Goal: Information Seeking & Learning: Learn about a topic

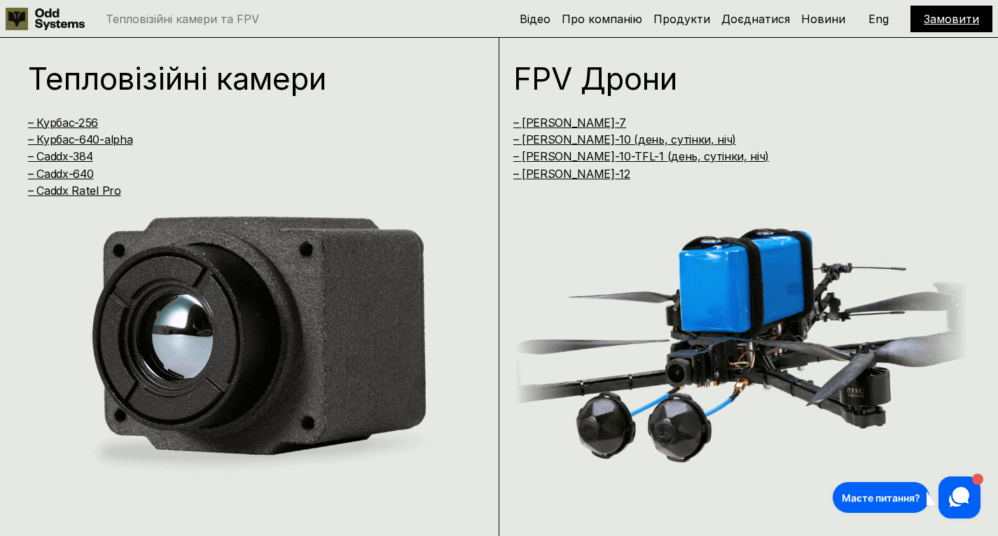
scroll to position [1065, 0]
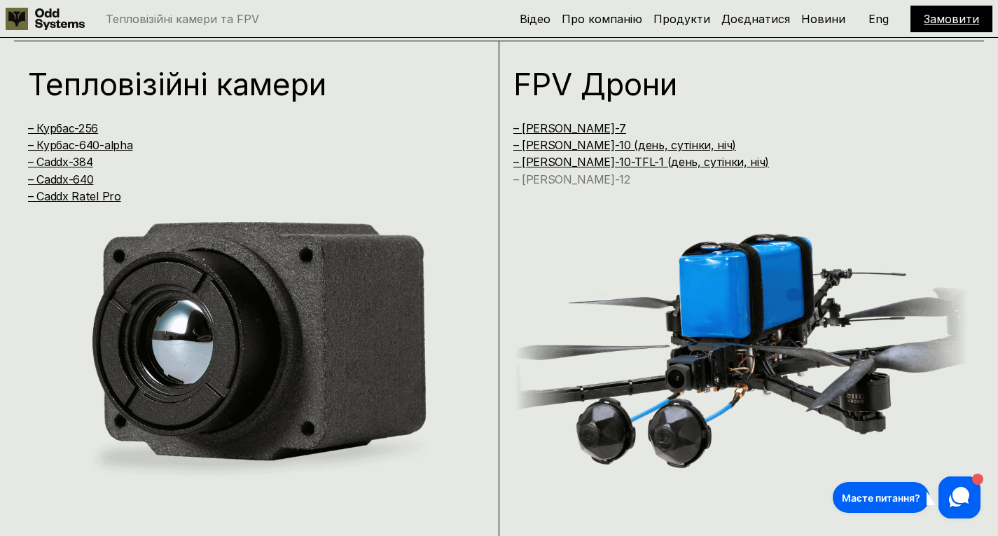
click at [570, 179] on link "– [PERSON_NAME]-12" at bounding box center [571, 179] width 117 height 14
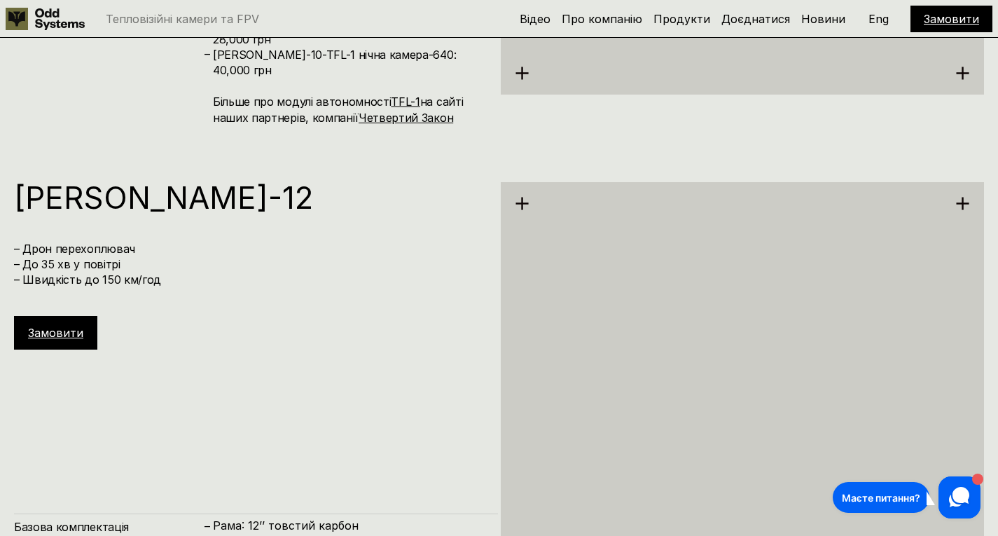
scroll to position [5899, 0]
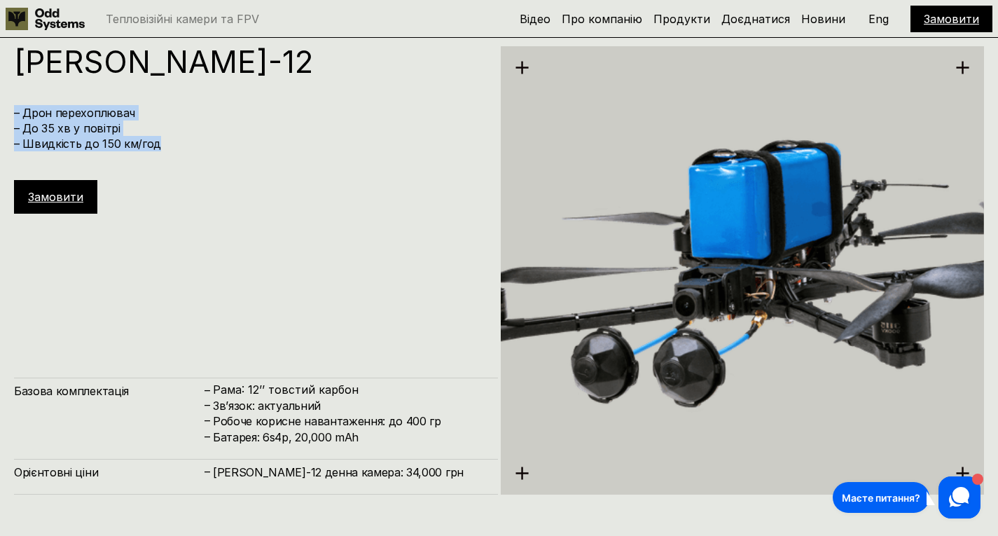
drag, startPoint x: 169, startPoint y: 151, endPoint x: 10, endPoint y: 111, distance: 164.4
click at [10, 111] on div "[PERSON_NAME]-12 – Дрон перехоплювач – До 35 хв у повітрі – Швидкість до 150 км…" at bounding box center [499, 269] width 998 height 536
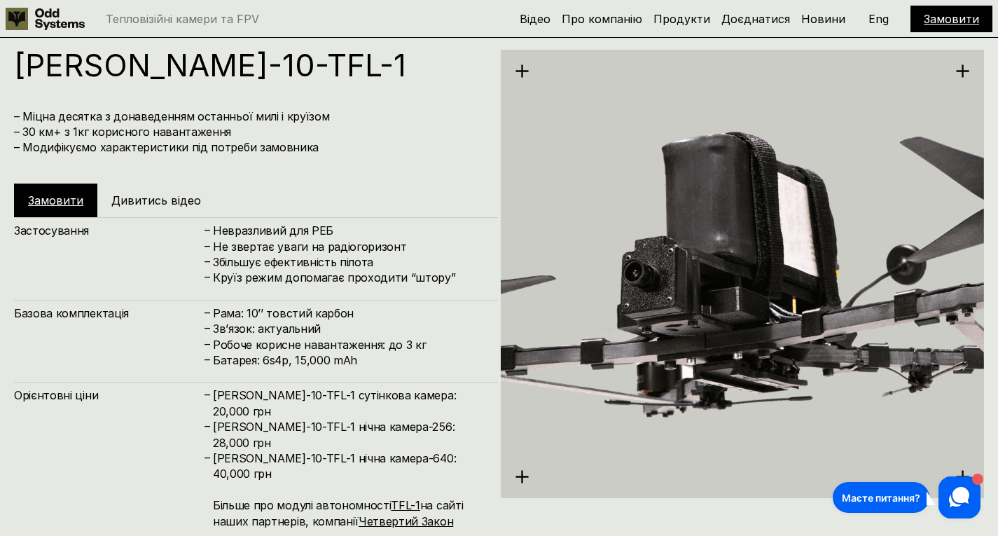
scroll to position [5348, 0]
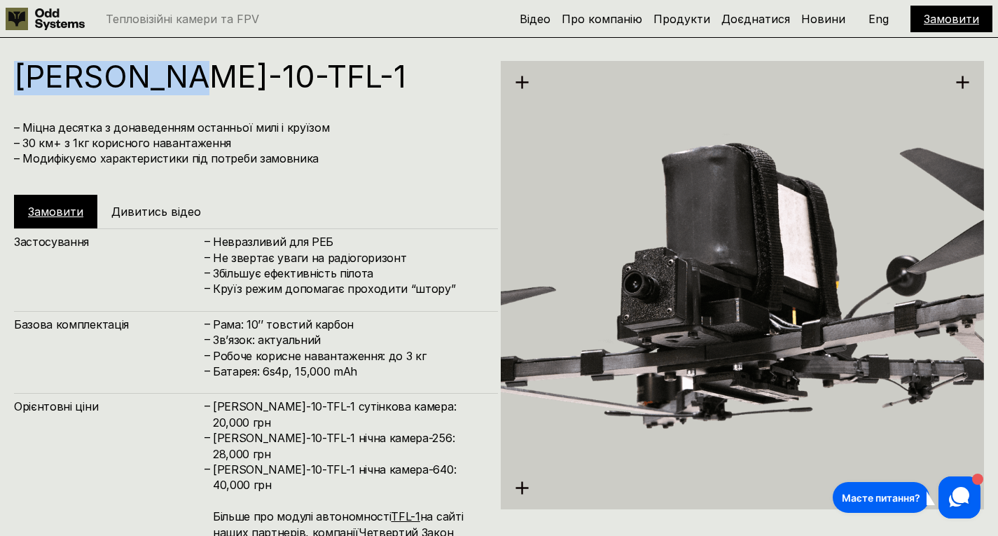
drag, startPoint x: 176, startPoint y: 80, endPoint x: 15, endPoint y: 73, distance: 161.2
click at [15, 73] on h1 "[PERSON_NAME]-10-TFL-1" at bounding box center [249, 76] width 470 height 31
click at [111, 85] on h1 "[PERSON_NAME]-10-TFL-1" at bounding box center [249, 76] width 470 height 31
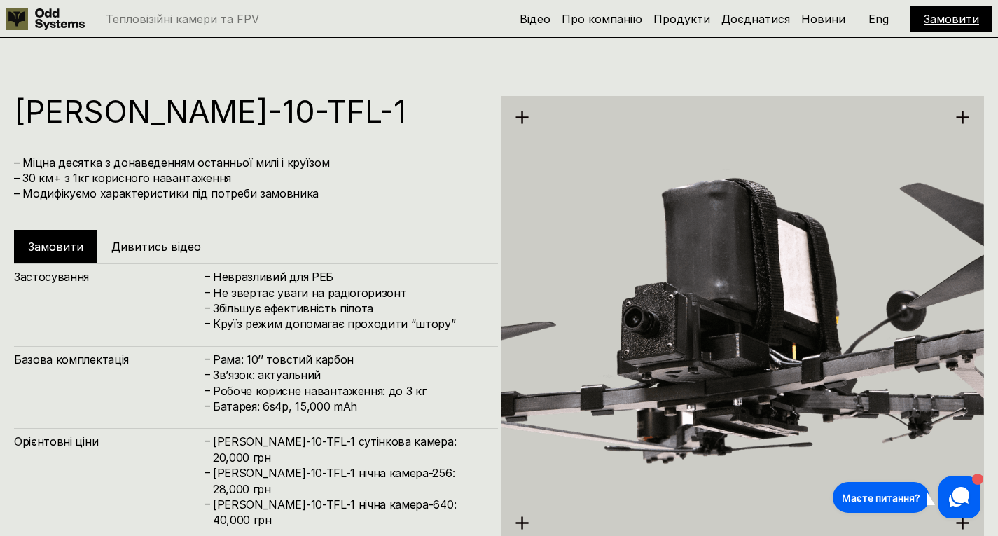
scroll to position [5312, 0]
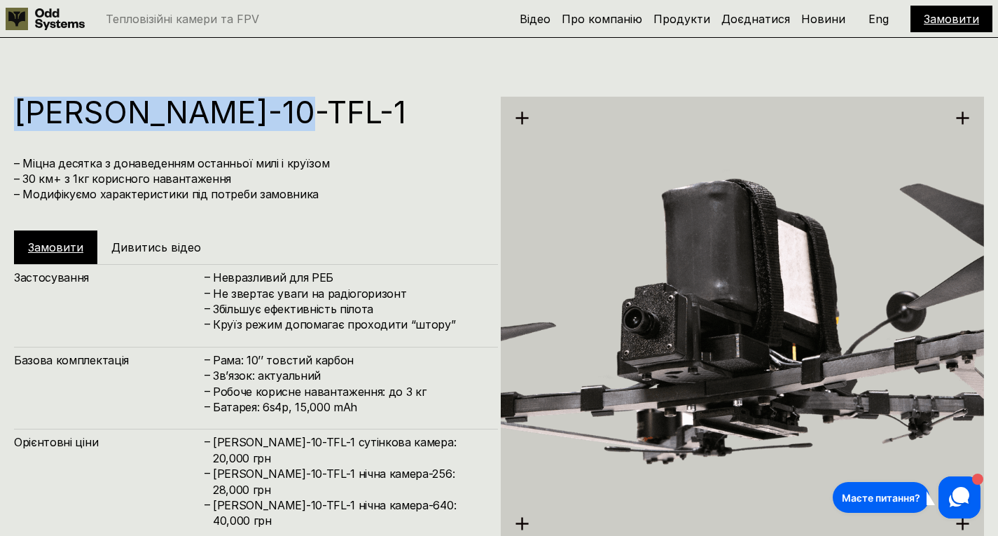
drag, startPoint x: 300, startPoint y: 106, endPoint x: 20, endPoint y: 102, distance: 279.4
click at [20, 102] on h1 "[PERSON_NAME]-10-TFL-1" at bounding box center [249, 112] width 470 height 31
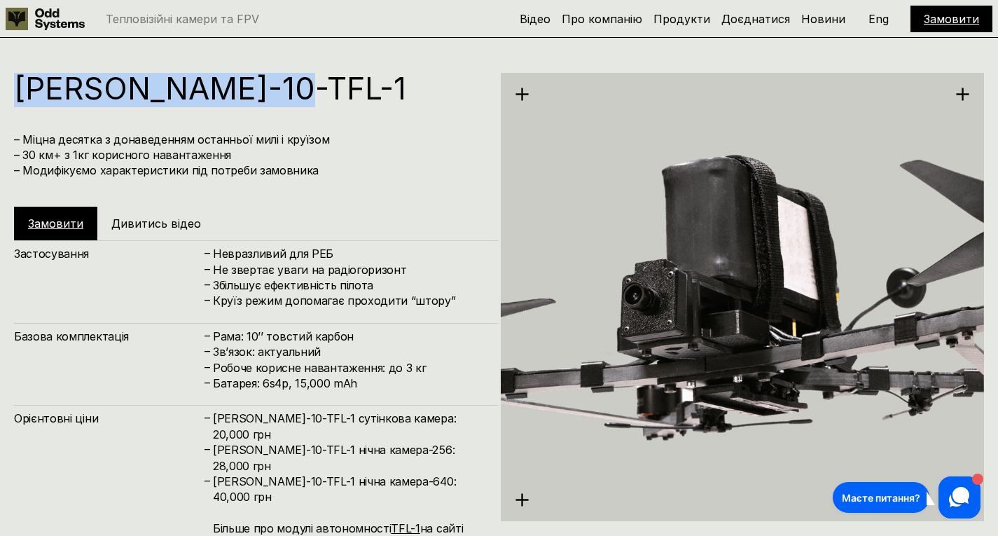
scroll to position [5340, 0]
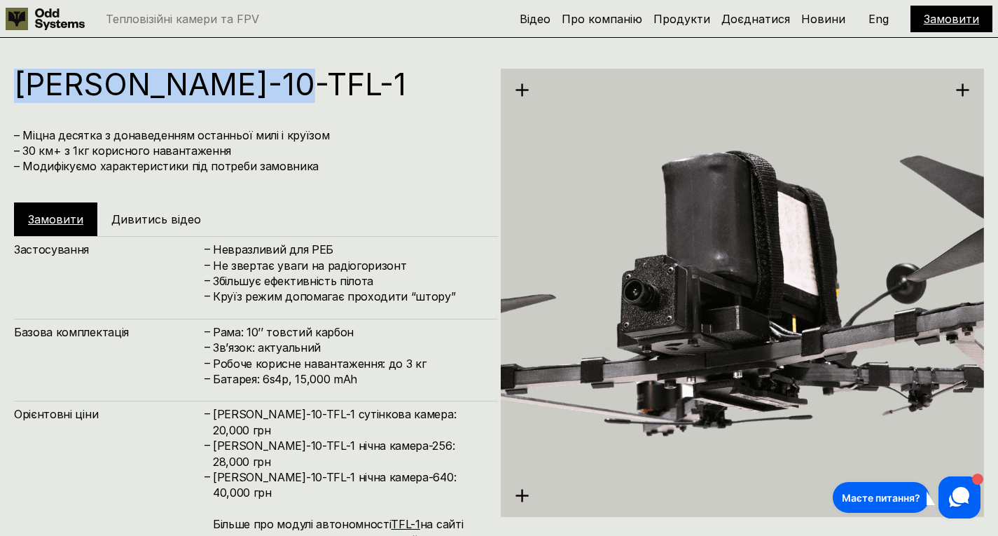
click at [278, 84] on h1 "[PERSON_NAME]-10-TFL-1" at bounding box center [249, 84] width 470 height 31
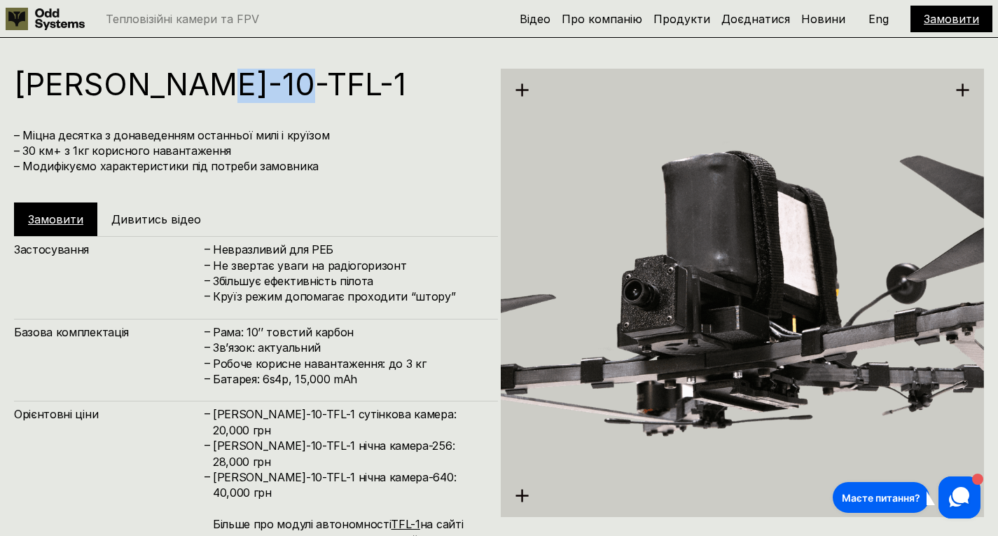
drag, startPoint x: 200, startPoint y: 83, endPoint x: 278, endPoint y: 91, distance: 78.1
click at [278, 91] on h1 "[PERSON_NAME]-10-TFL-1" at bounding box center [249, 84] width 470 height 31
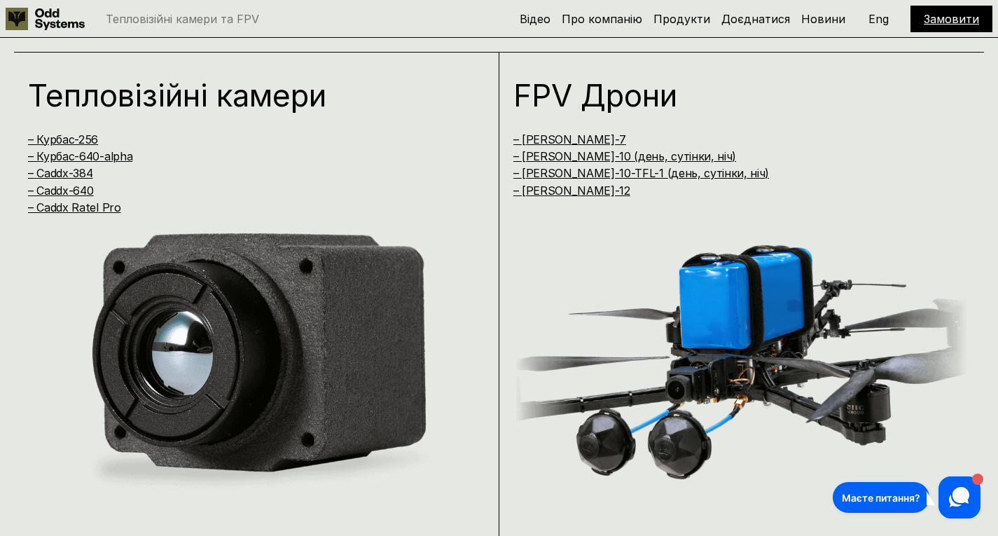
scroll to position [1053, 0]
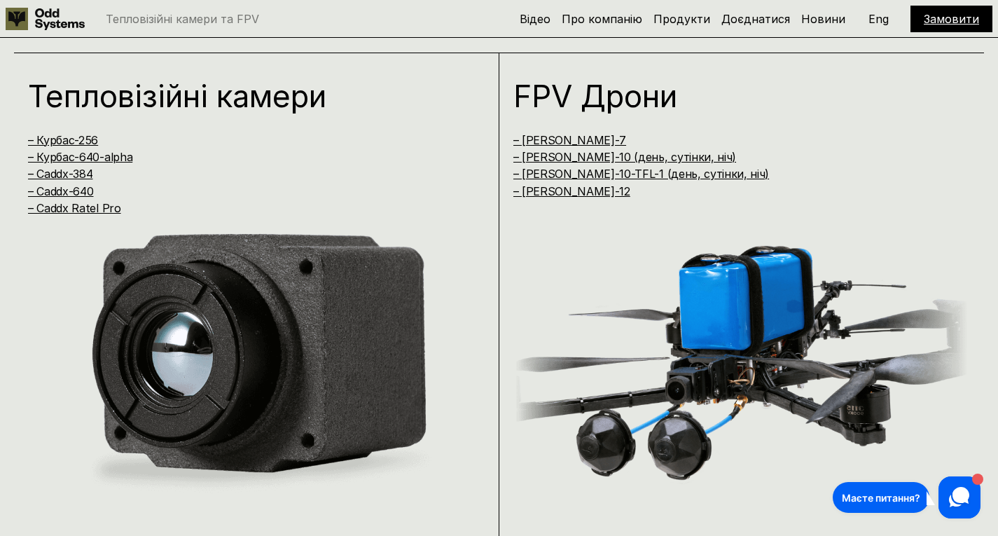
drag, startPoint x: 154, startPoint y: 191, endPoint x: 168, endPoint y: 171, distance: 24.7
click at [168, 171] on div "– Курбас-256 – Курбас-640-alpha – Caddx-384 – Caddx-640 – Caddx Ratel Pro" at bounding box center [242, 174] width 429 height 84
click at [171, 199] on div "– Курбас-256 – Курбас-640-alpha – Caddx-384 – Caddx-640 – Caddx Ratel Pro" at bounding box center [242, 174] width 429 height 84
drag, startPoint x: 151, startPoint y: 205, endPoint x: 20, endPoint y: 179, distance: 133.5
click at [20, 179] on div "Тепловізійні камери – Курбас-256 – [GEOGRAPHIC_DATA]-640-alpha – Caddx-384 – Ca…" at bounding box center [256, 307] width 485 height 508
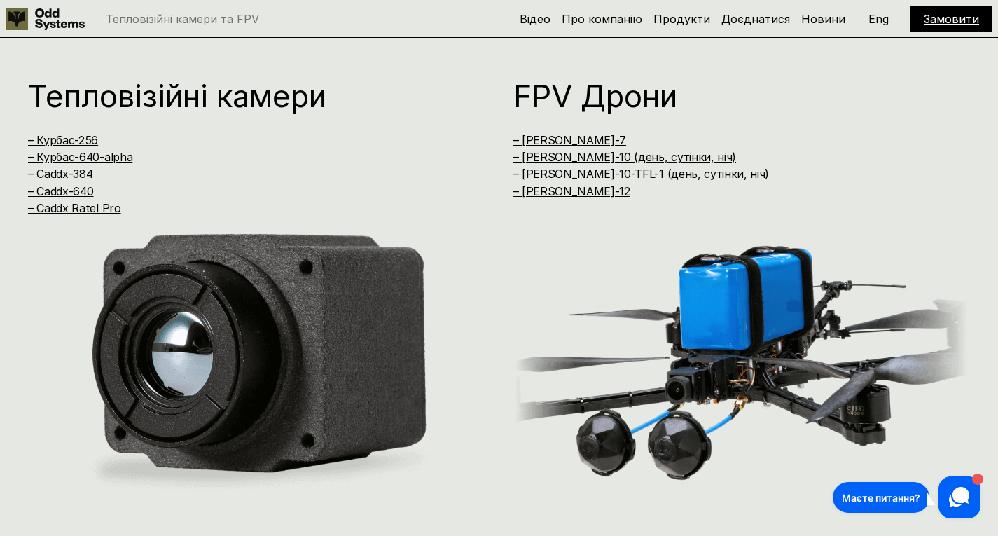
click at [174, 161] on h4 "– Курбас-640-alpha" at bounding box center [242, 156] width 429 height 15
drag, startPoint x: 174, startPoint y: 161, endPoint x: 19, endPoint y: 137, distance: 157.4
click at [19, 137] on div "Тепловізійні камери – Курбас-256 – [GEOGRAPHIC_DATA]-640-alpha – Caddx-384 – Ca…" at bounding box center [256, 307] width 485 height 508
click at [180, 160] on h4 "– Курбас-640-alpha" at bounding box center [242, 156] width 429 height 15
drag, startPoint x: 173, startPoint y: 158, endPoint x: 25, endPoint y: 160, distance: 147.8
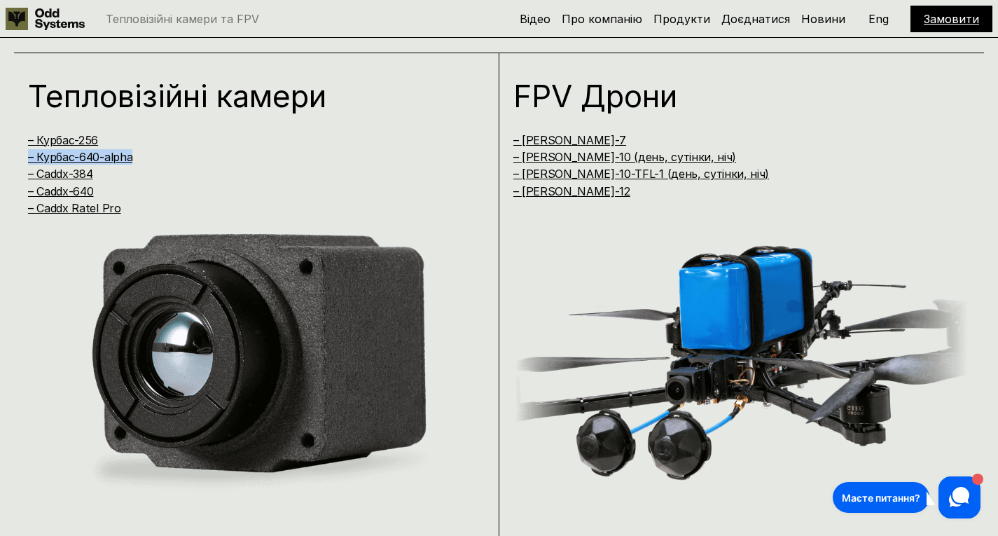
click at [25, 160] on div "Тепловізійні камери – Курбас-256 – [GEOGRAPHIC_DATA]-640-alpha – Caddx-384 – Ca…" at bounding box center [256, 307] width 485 height 508
drag, startPoint x: 253, startPoint y: 209, endPoint x: 8, endPoint y: 179, distance: 246.3
click at [8, 179] on div "Тепловізійні камери – Курбас-256 – [GEOGRAPHIC_DATA]-640-alpha – Caddx-384 – Ca…" at bounding box center [499, 293] width 998 height 536
click at [195, 209] on h4 "– Caddx Ratel Pro" at bounding box center [242, 207] width 429 height 15
drag, startPoint x: 179, startPoint y: 215, endPoint x: 24, endPoint y: 172, distance: 160.7
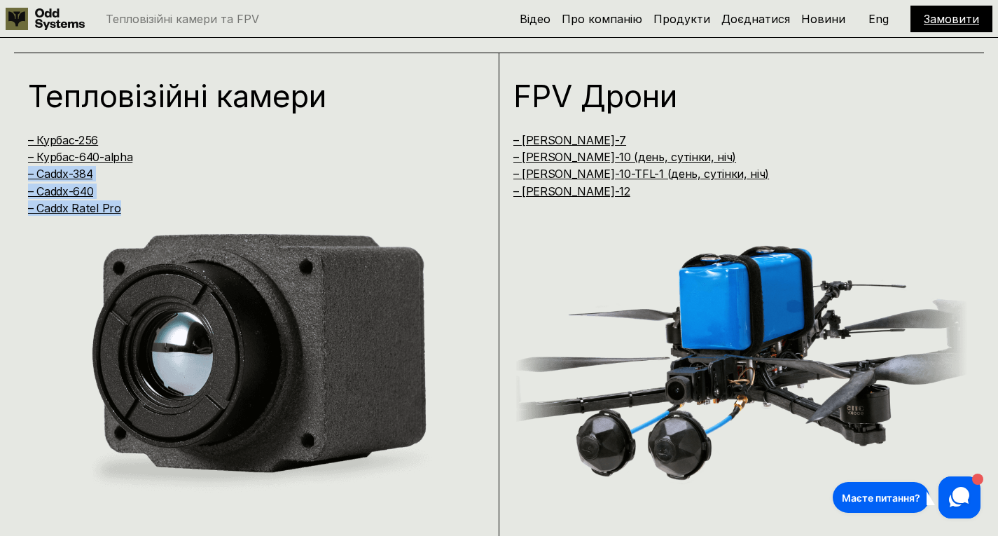
click at [24, 172] on div "Тепловізійні камери – Курбас-256 – [GEOGRAPHIC_DATA]-640-alpha – Caddx-384 – Ca…" at bounding box center [256, 307] width 485 height 508
click at [146, 157] on h4 "– Курбас-640-alpha" at bounding box center [242, 156] width 429 height 15
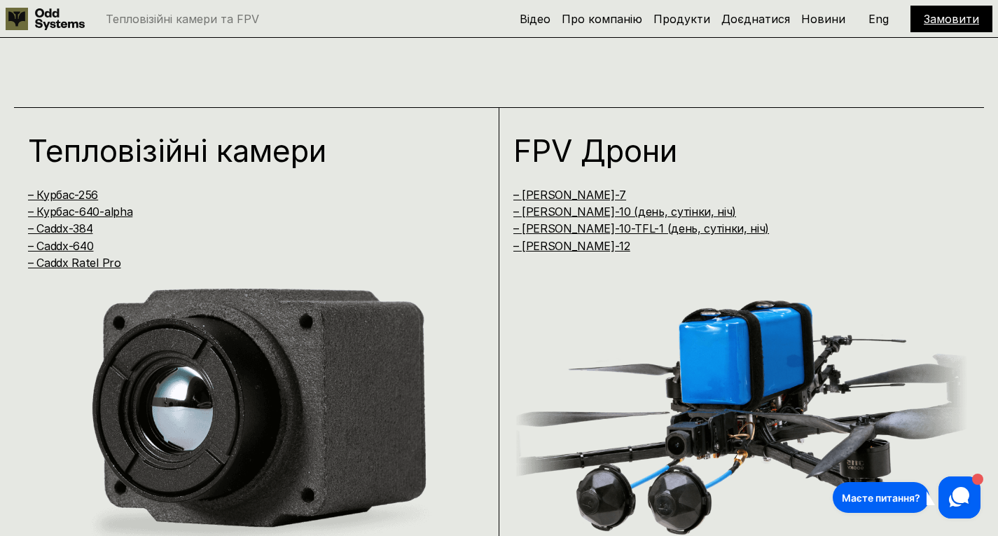
scroll to position [1070, 0]
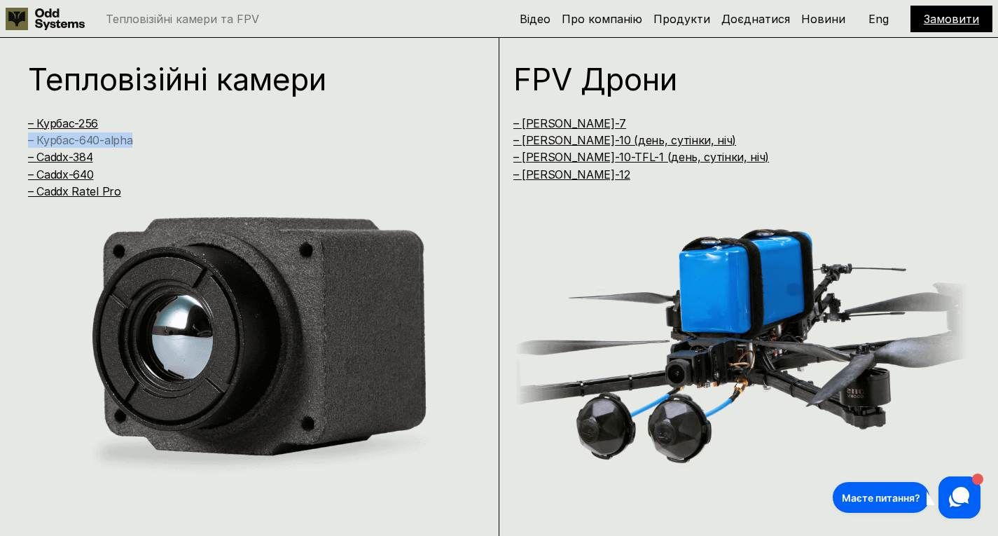
drag, startPoint x: 176, startPoint y: 143, endPoint x: 29, endPoint y: 141, distance: 147.8
click at [29, 141] on h4 "– Курбас-640-alpha" at bounding box center [242, 139] width 429 height 15
click at [267, 127] on h4 "– Курбас-256" at bounding box center [242, 123] width 429 height 15
drag, startPoint x: 180, startPoint y: 153, endPoint x: 53, endPoint y: 146, distance: 127.7
click at [53, 146] on div "– Курбас-256 – Курбас-640-alpha – Caddx-384 – Caddx-640 – Caddx Ratel Pro" at bounding box center [242, 158] width 429 height 84
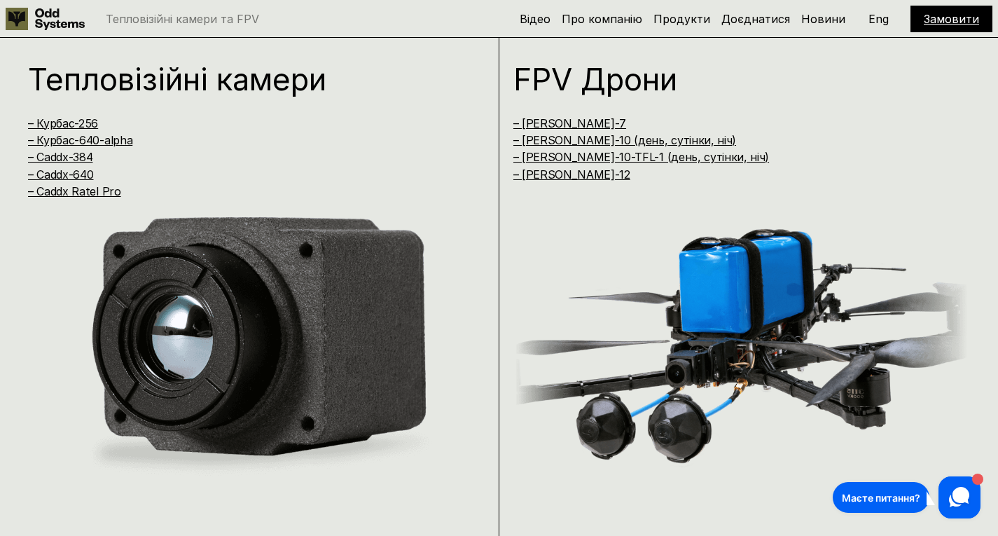
click at [245, 123] on h4 "– Курбас-256" at bounding box center [242, 123] width 429 height 15
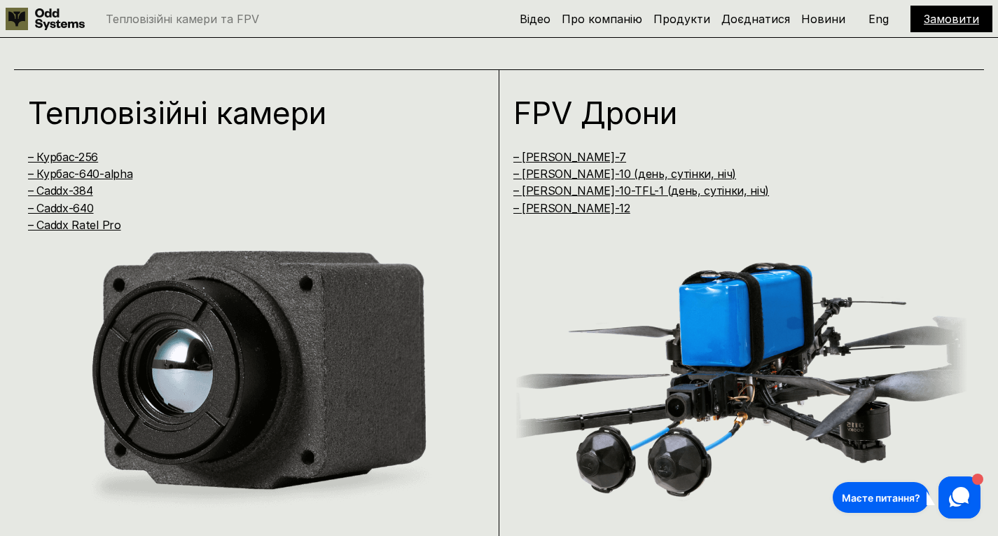
scroll to position [1042, 0]
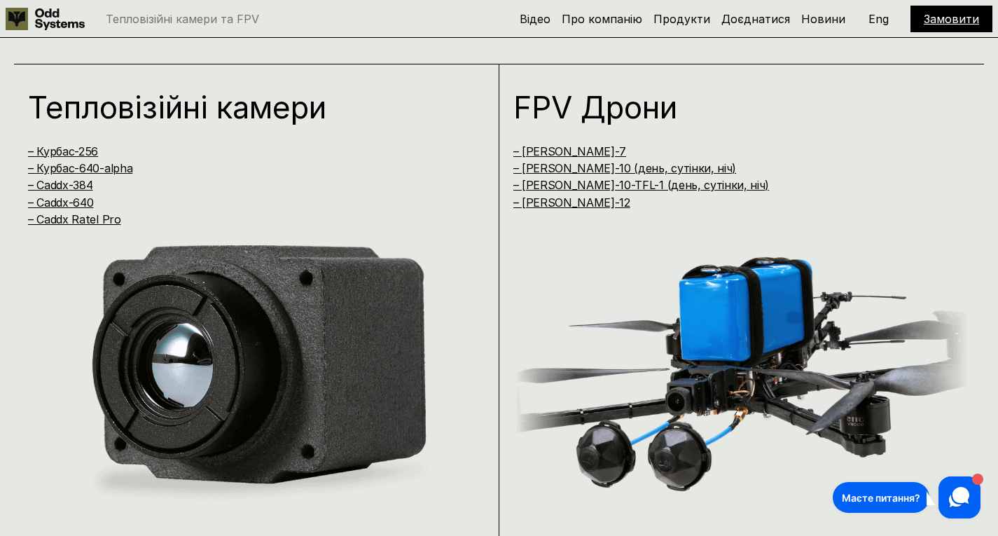
drag, startPoint x: 171, startPoint y: 143, endPoint x: 18, endPoint y: 153, distance: 153.0
click at [18, 153] on div "Тепловізійні камери – Курбас-256 – [GEOGRAPHIC_DATA]-640-alpha – Caddx-384 – Ca…" at bounding box center [256, 318] width 485 height 508
click at [181, 158] on h4 "– Курбас-256" at bounding box center [242, 151] width 429 height 15
drag, startPoint x: 185, startPoint y: 148, endPoint x: 20, endPoint y: 152, distance: 165.3
click at [20, 152] on div "Тепловізійні камери – Курбас-256 – [GEOGRAPHIC_DATA]-640-alpha – Caddx-384 – Ca…" at bounding box center [256, 318] width 485 height 508
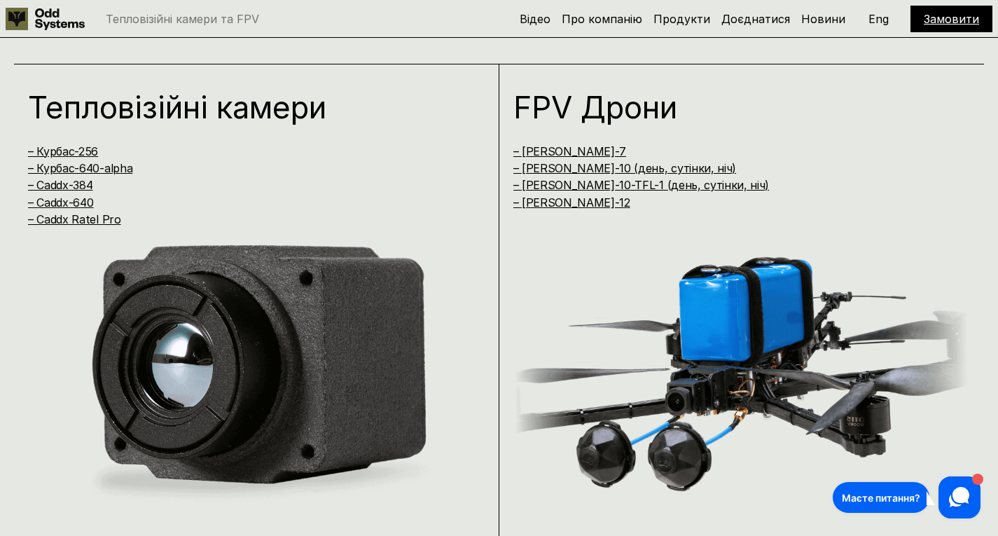
click at [246, 213] on h4 "– Caddx Ratel Pro" at bounding box center [242, 218] width 429 height 15
drag, startPoint x: 177, startPoint y: 199, endPoint x: 13, endPoint y: 194, distance: 163.9
click at [13, 194] on div "Тепловізійні камери – Курбас-256 – [GEOGRAPHIC_DATA]-640-alpha – Caddx-384 – Ca…" at bounding box center [499, 304] width 998 height 536
click at [124, 205] on h4 "– Caddx-640" at bounding box center [242, 202] width 429 height 15
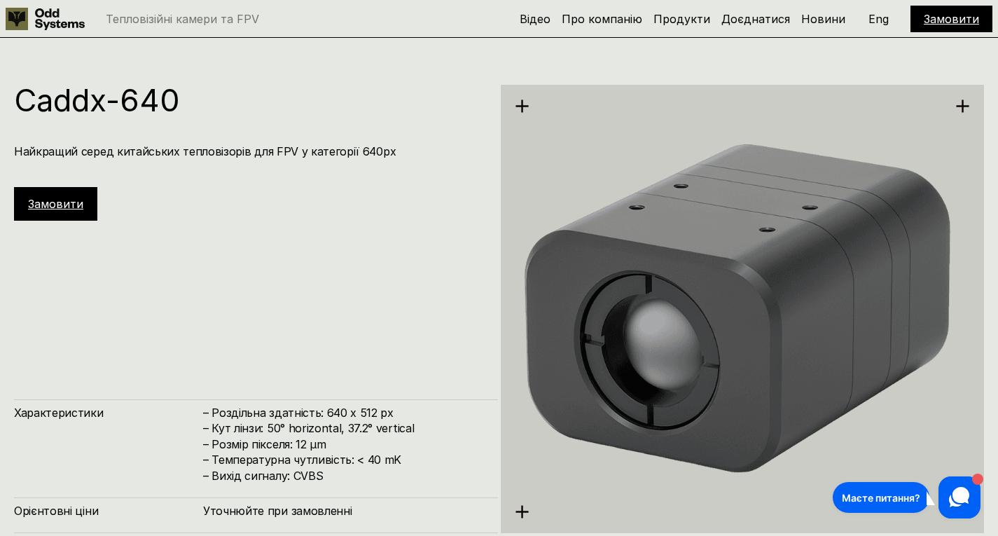
scroll to position [3003, 0]
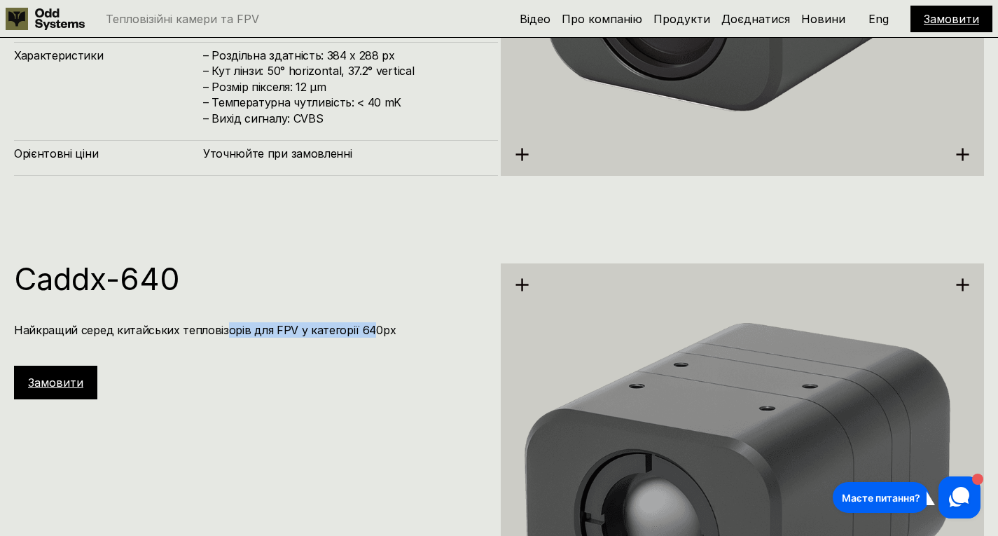
drag, startPoint x: 221, startPoint y: 332, endPoint x: 366, endPoint y: 323, distance: 144.5
click at [366, 323] on h4 "Найкращий серед китайських тепловізорів для FPV у категорії 640px" at bounding box center [249, 329] width 470 height 15
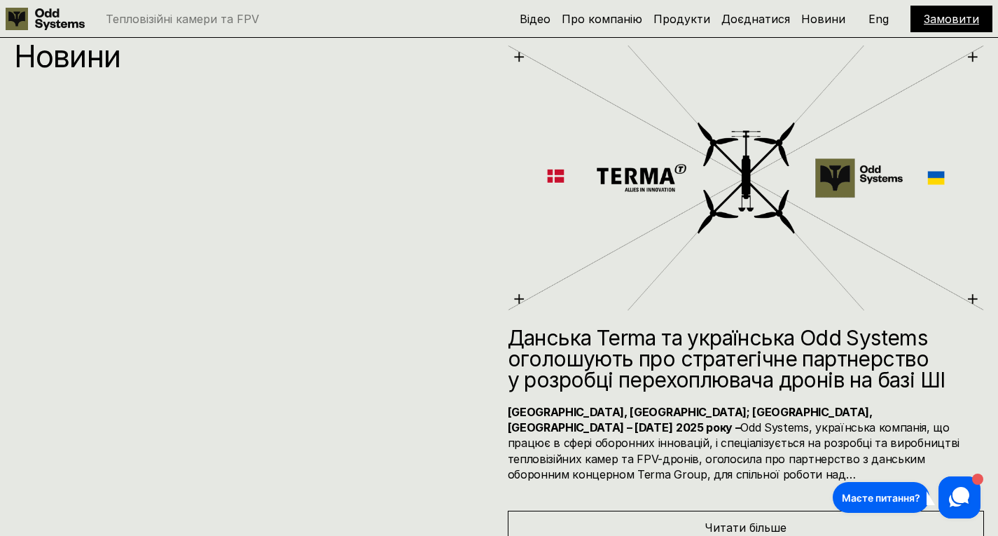
scroll to position [7081, 0]
